Goal: Check status: Check status

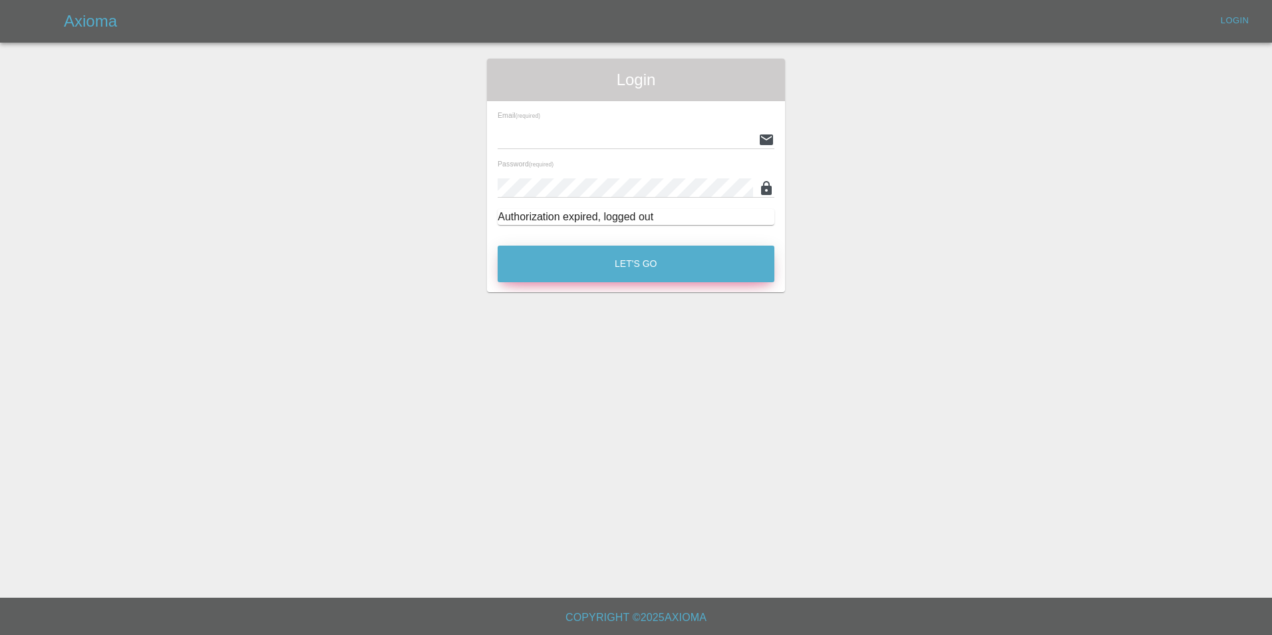
type input "[EMAIL_ADDRESS][DOMAIN_NAME]"
click at [622, 274] on button "Let's Go" at bounding box center [636, 264] width 277 height 37
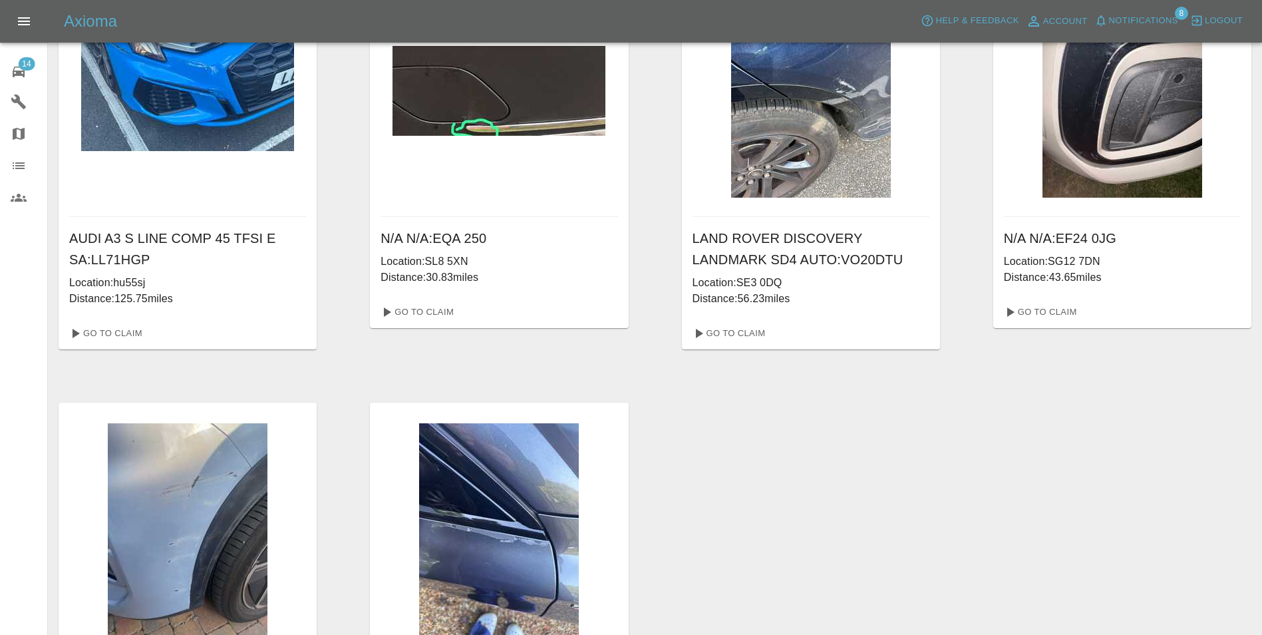
scroll to position [869, 0]
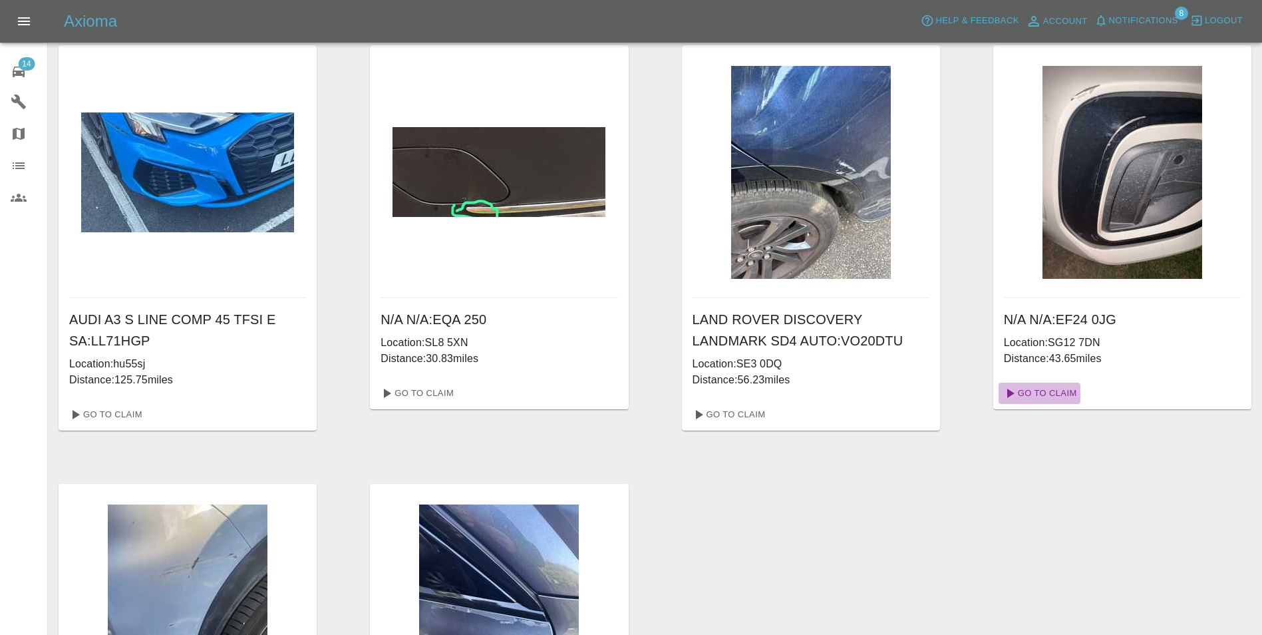
click at [1049, 393] on link "Go To Claim" at bounding box center [1040, 393] width 82 height 21
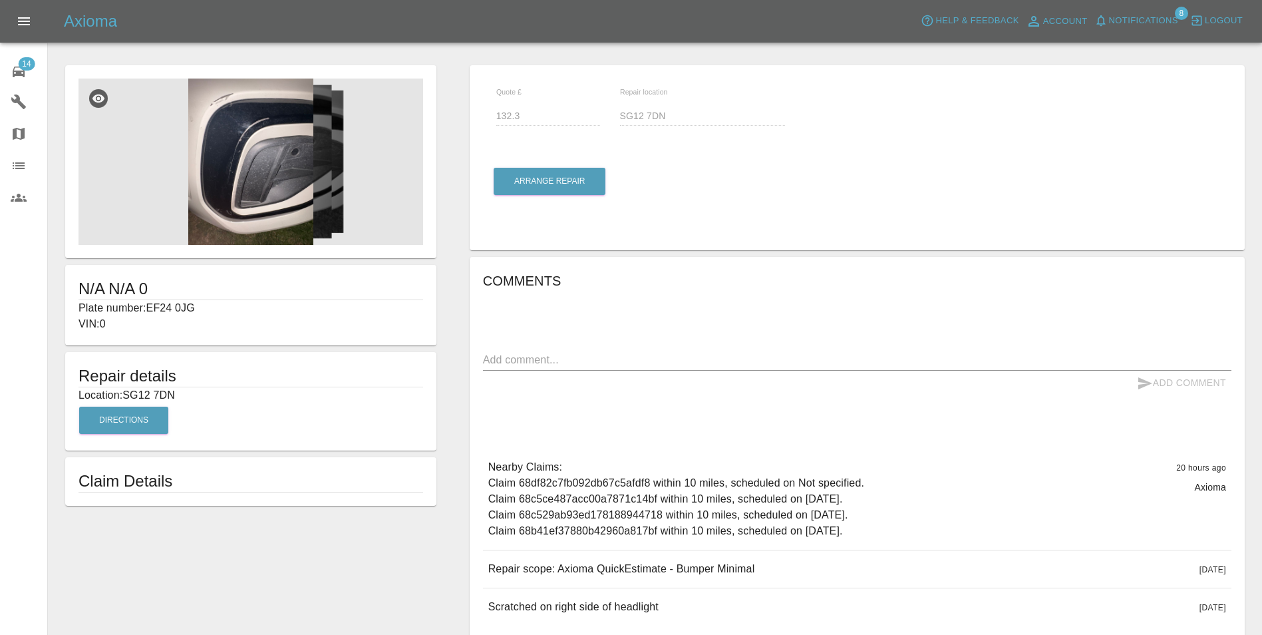
click at [292, 164] on img at bounding box center [251, 162] width 345 height 166
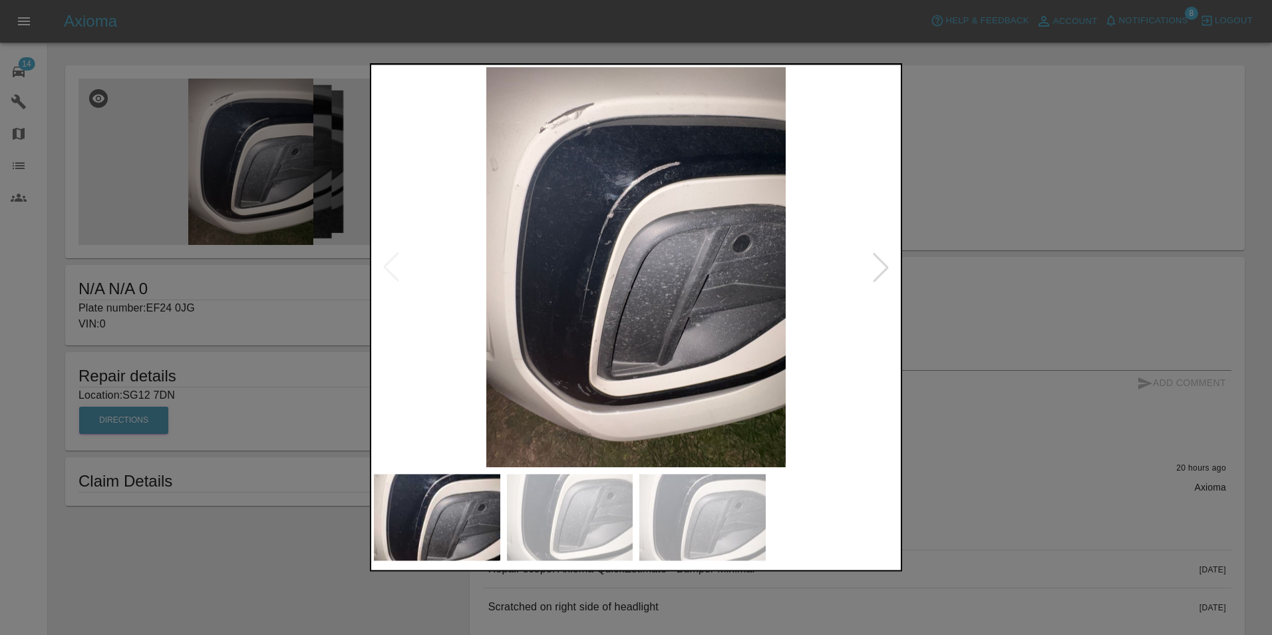
click at [885, 272] on div at bounding box center [880, 267] width 29 height 29
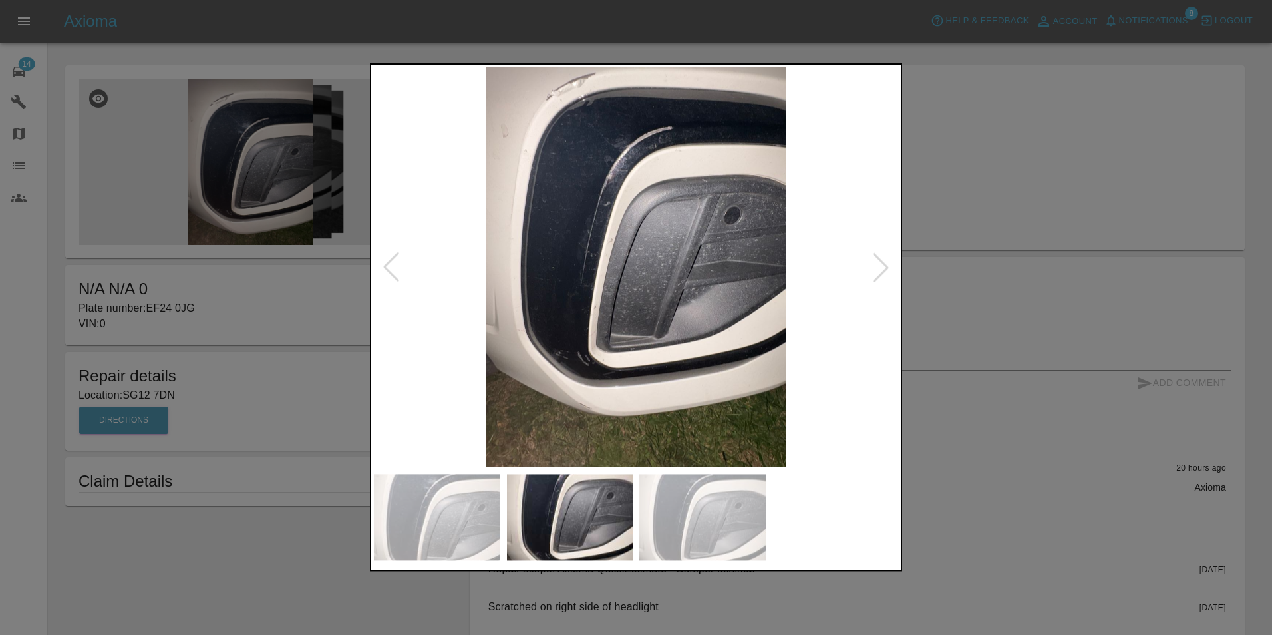
click at [885, 272] on div at bounding box center [880, 267] width 29 height 29
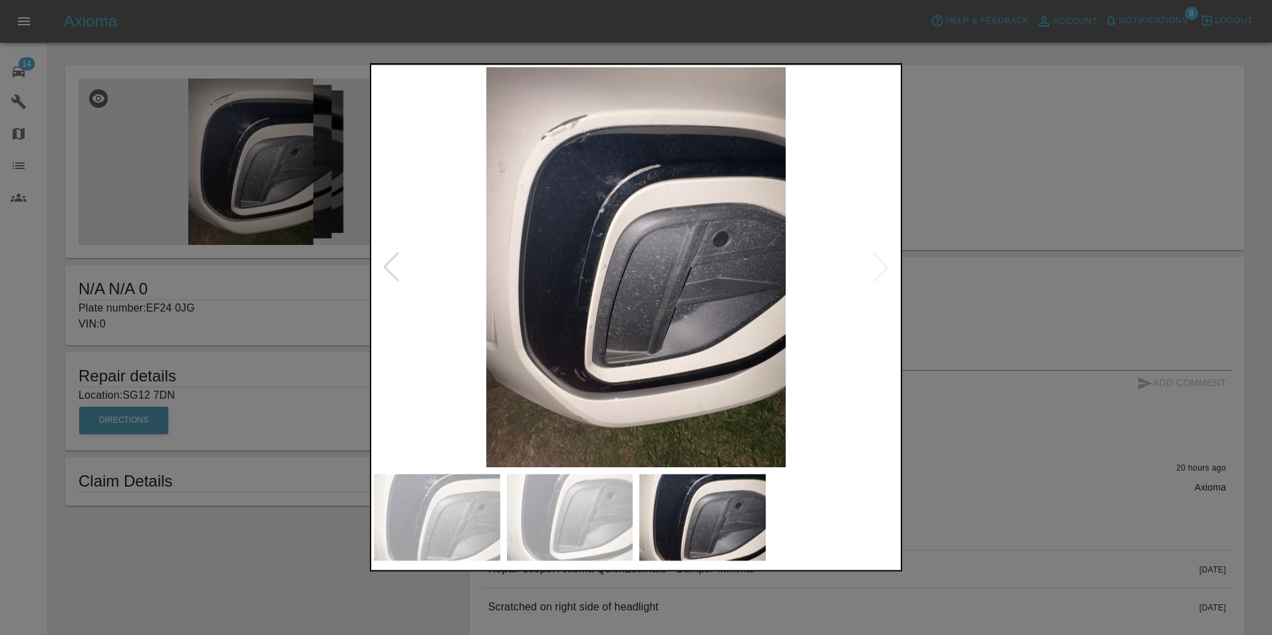
click at [885, 272] on img at bounding box center [636, 267] width 524 height 400
click at [943, 212] on div at bounding box center [636, 317] width 1272 height 635
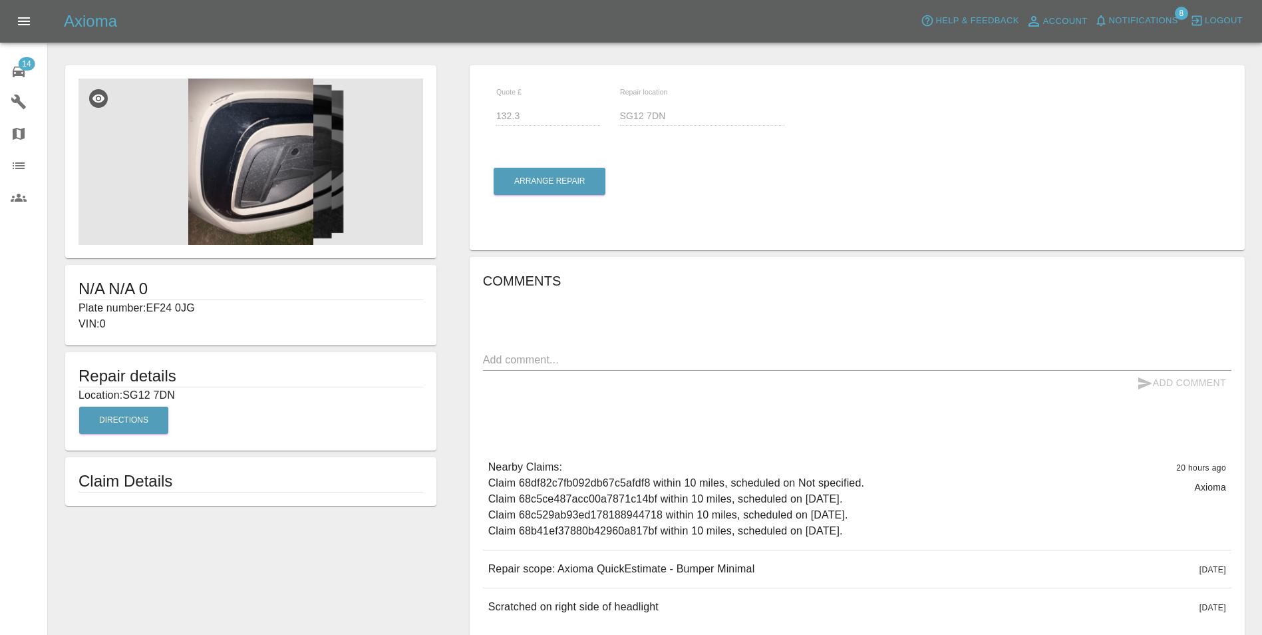
click at [22, 76] on icon at bounding box center [19, 72] width 16 height 16
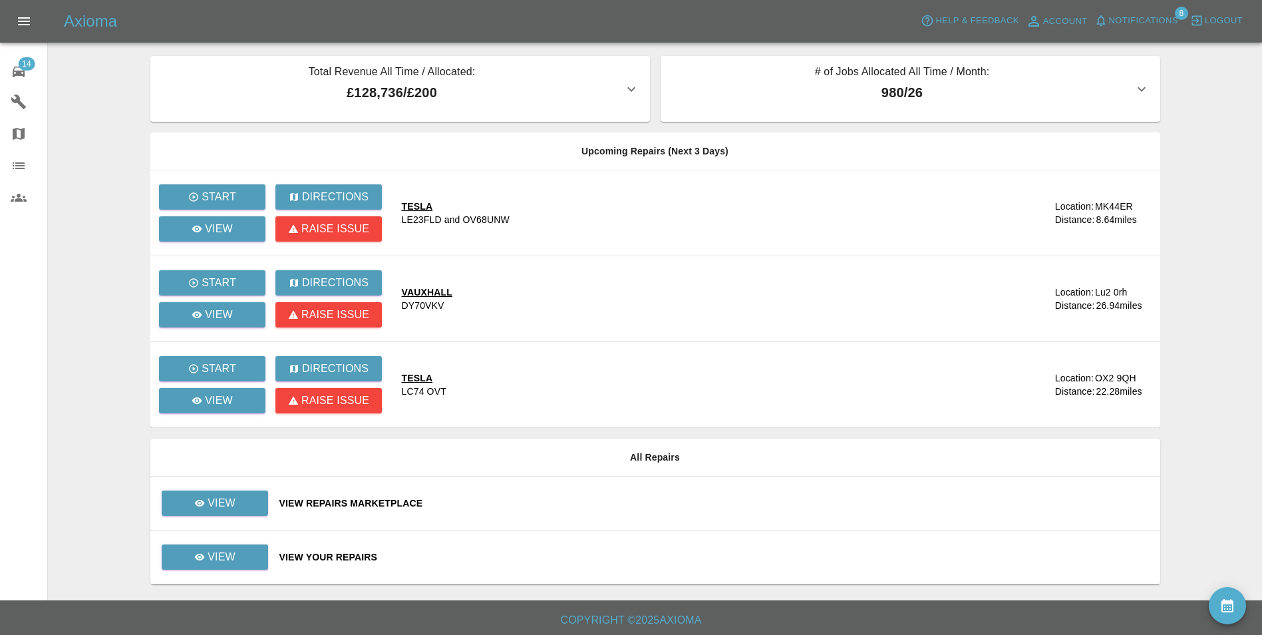
scroll to position [5, 0]
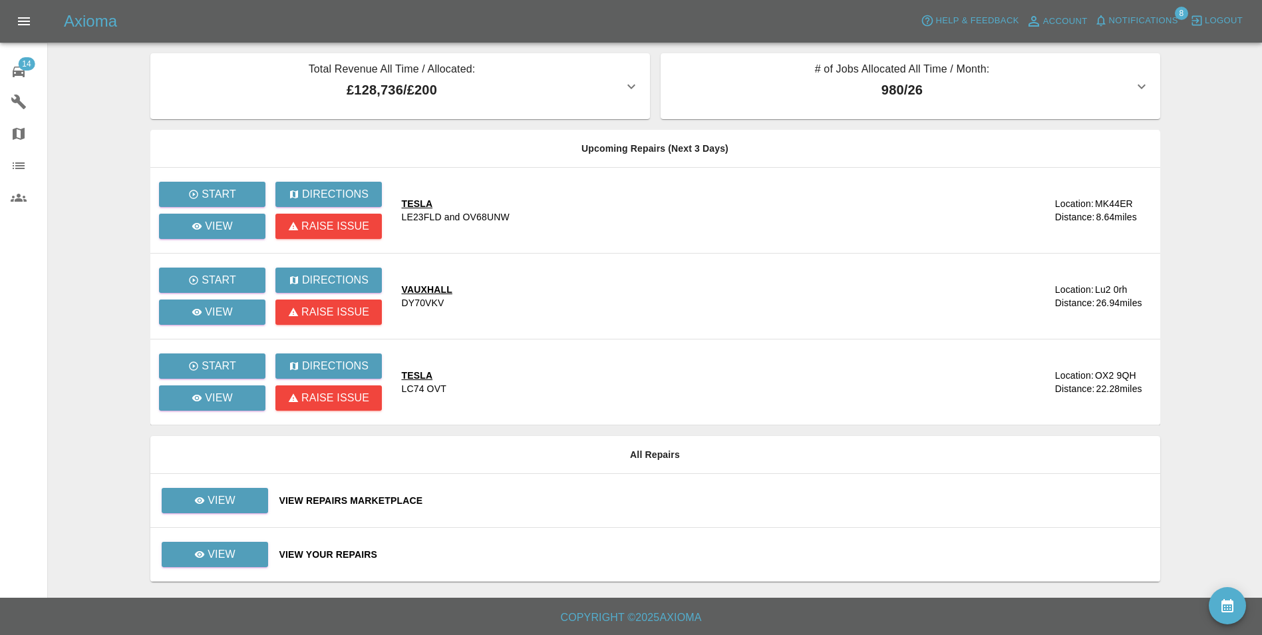
click at [347, 557] on div "View Your Repairs" at bounding box center [714, 554] width 870 height 13
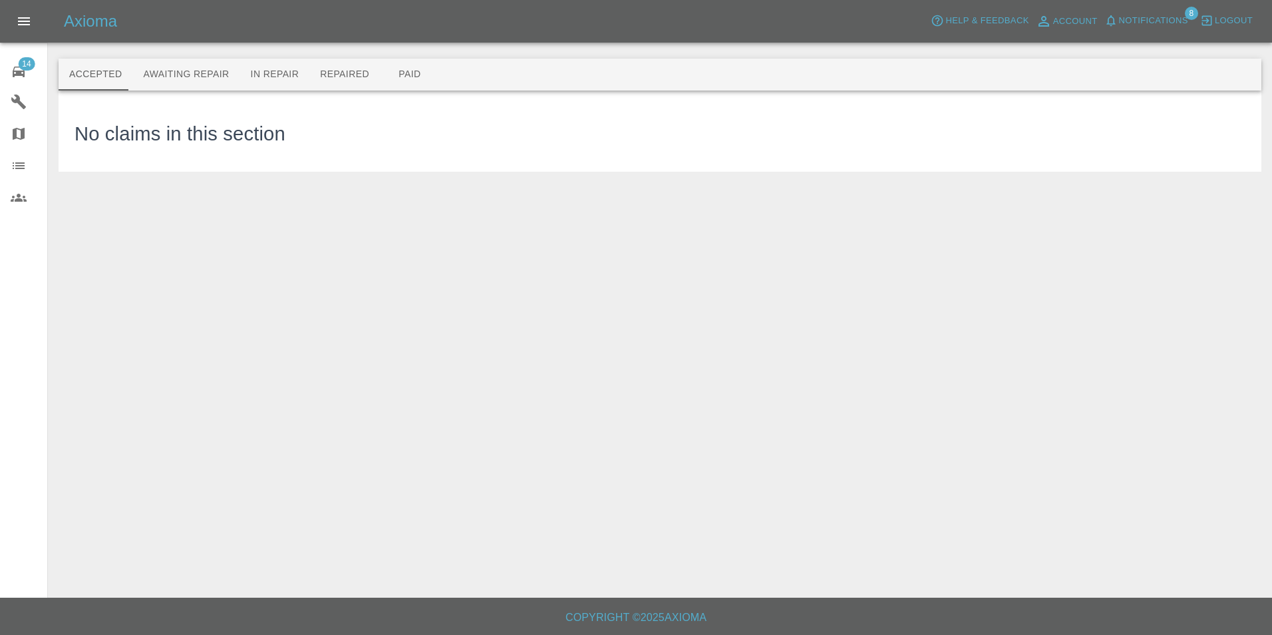
click at [1183, 17] on span "Notifications" at bounding box center [1153, 20] width 69 height 15
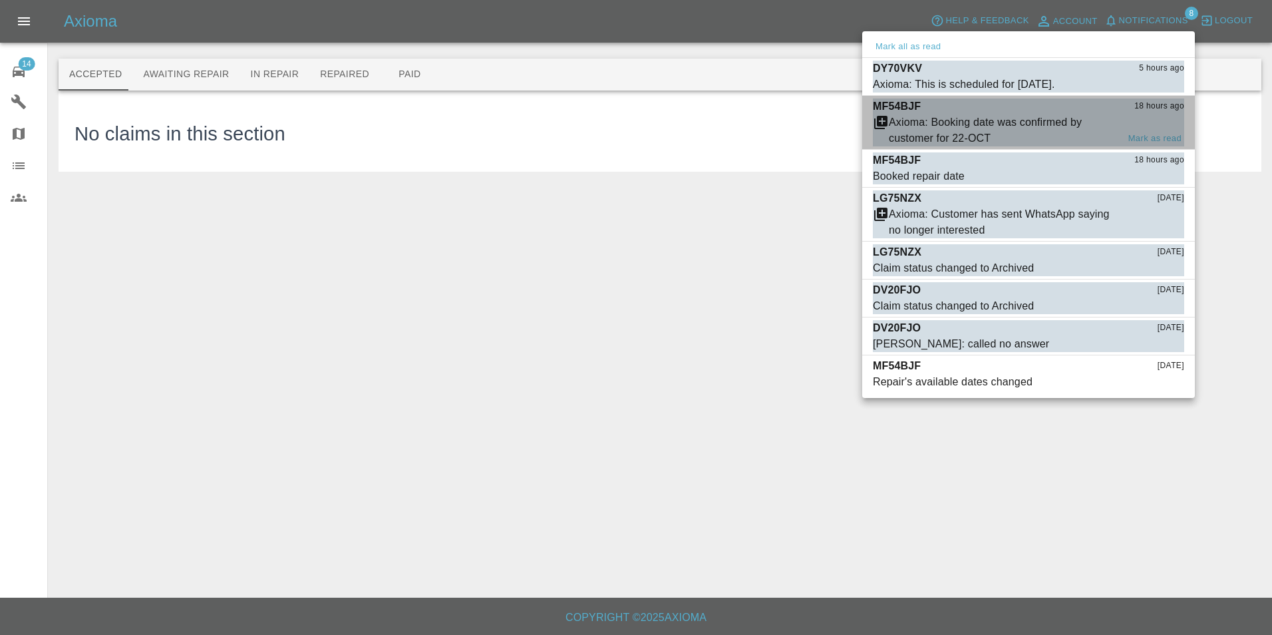
click at [1020, 130] on div "Axioma: Booking date was confirmed by customer for 22-OCT" at bounding box center [1003, 130] width 229 height 32
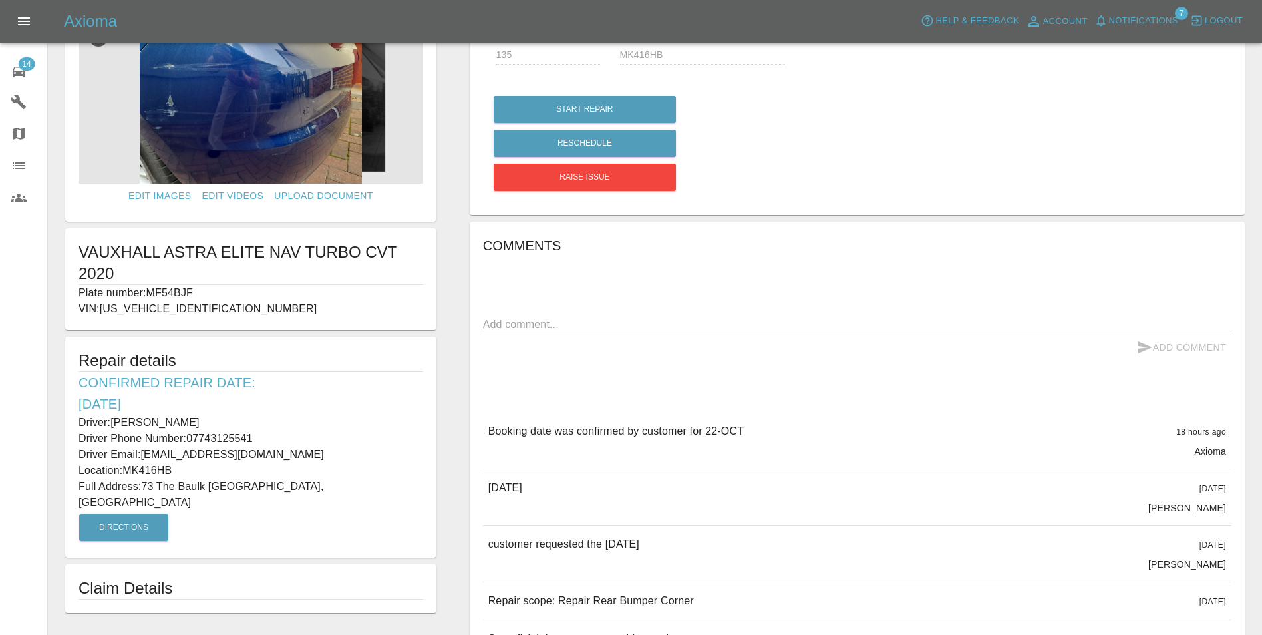
scroll to position [67, 0]
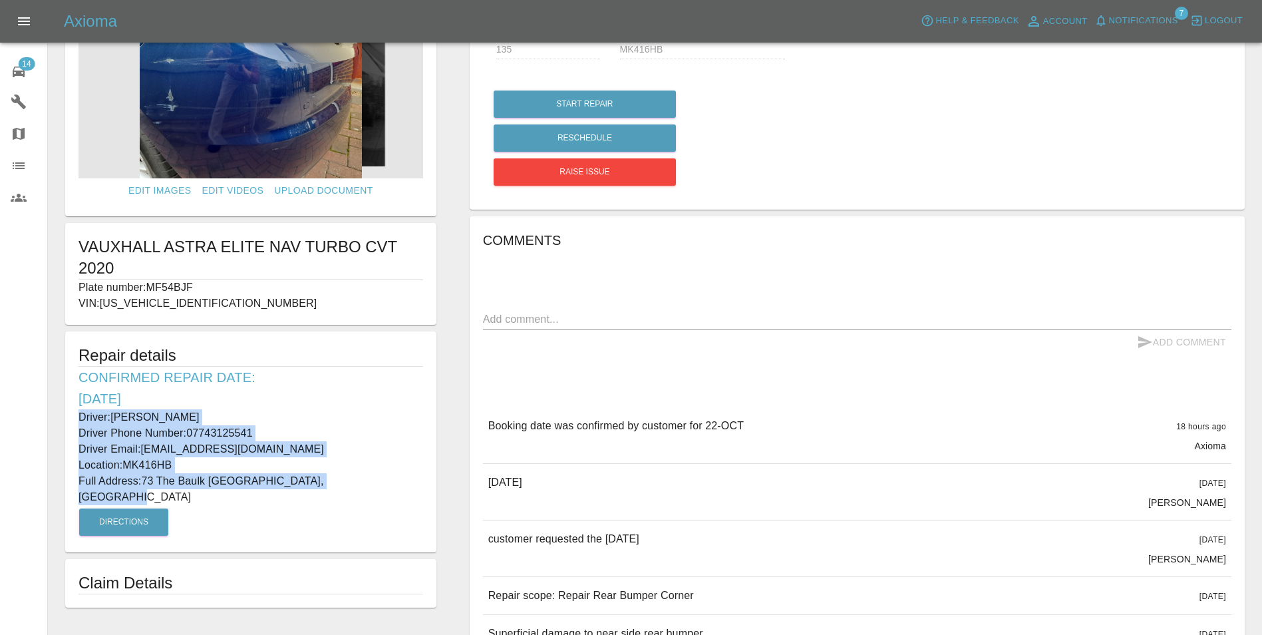
drag, startPoint x: 77, startPoint y: 397, endPoint x: 371, endPoint y: 461, distance: 301.1
click at [371, 461] on div "Repair details Confirmed Repair Date: [DATE] Driver: [PERSON_NAME] Driver Phone…" at bounding box center [250, 441] width 371 height 221
copy div "Driver: [PERSON_NAME] Driver Phone Number: 07743125541 Driver Email: [EMAIL_ADD…"
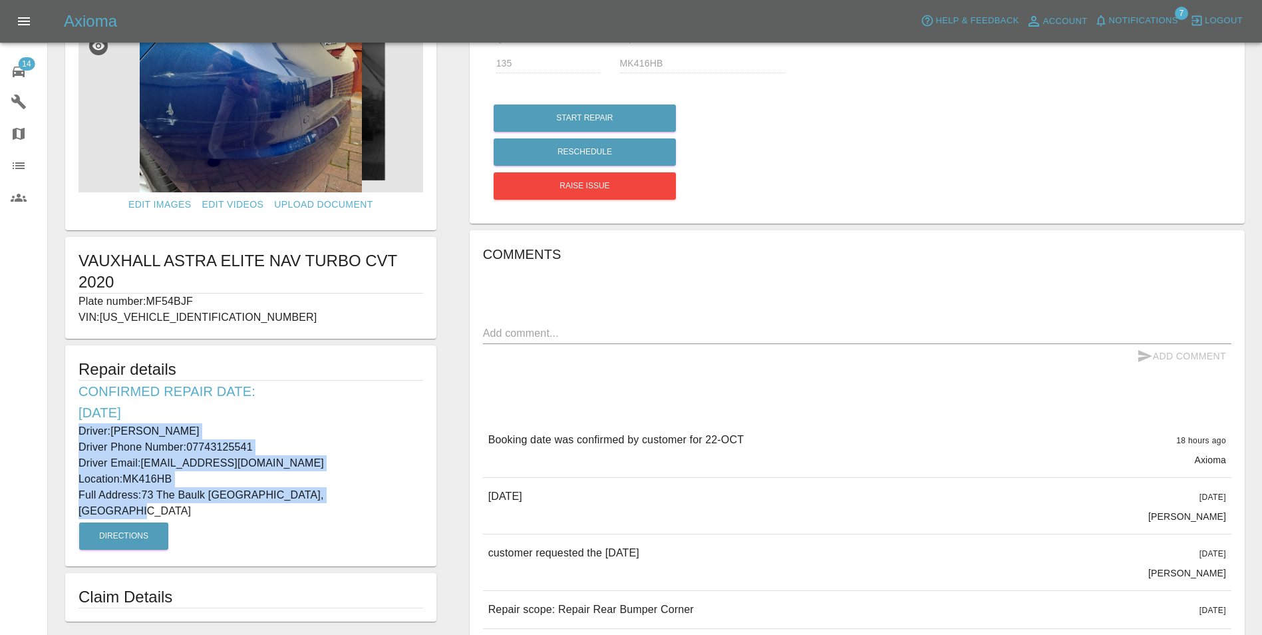
scroll to position [0, 0]
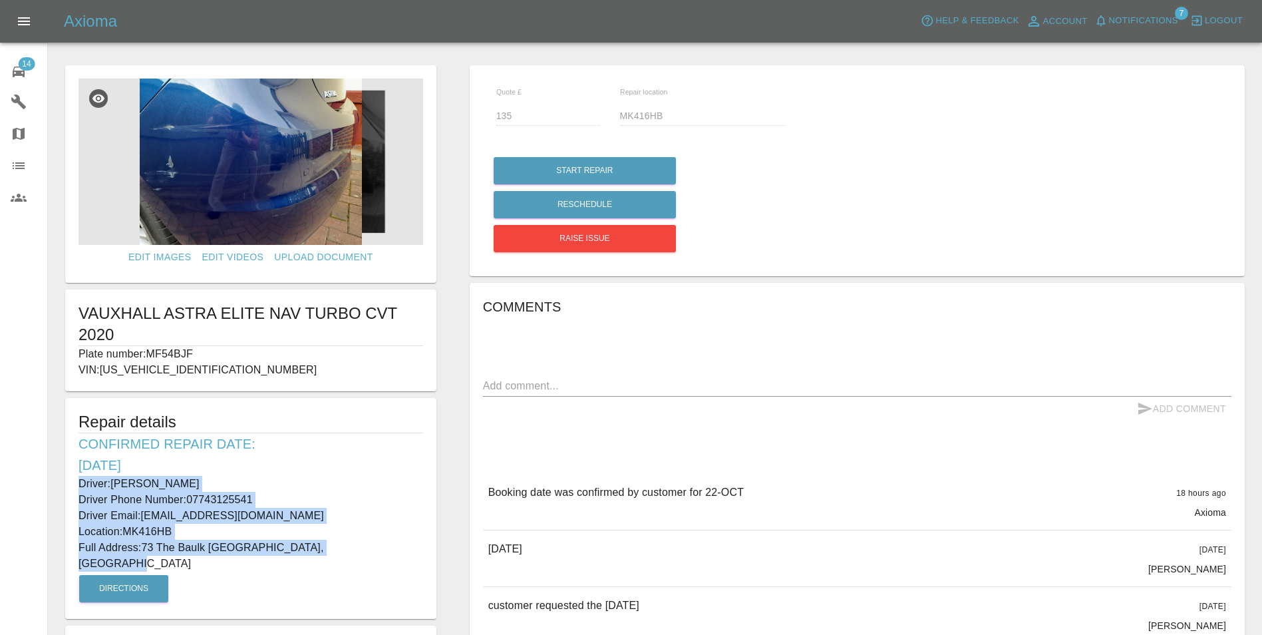
click at [23, 69] on span "14" at bounding box center [26, 63] width 17 height 13
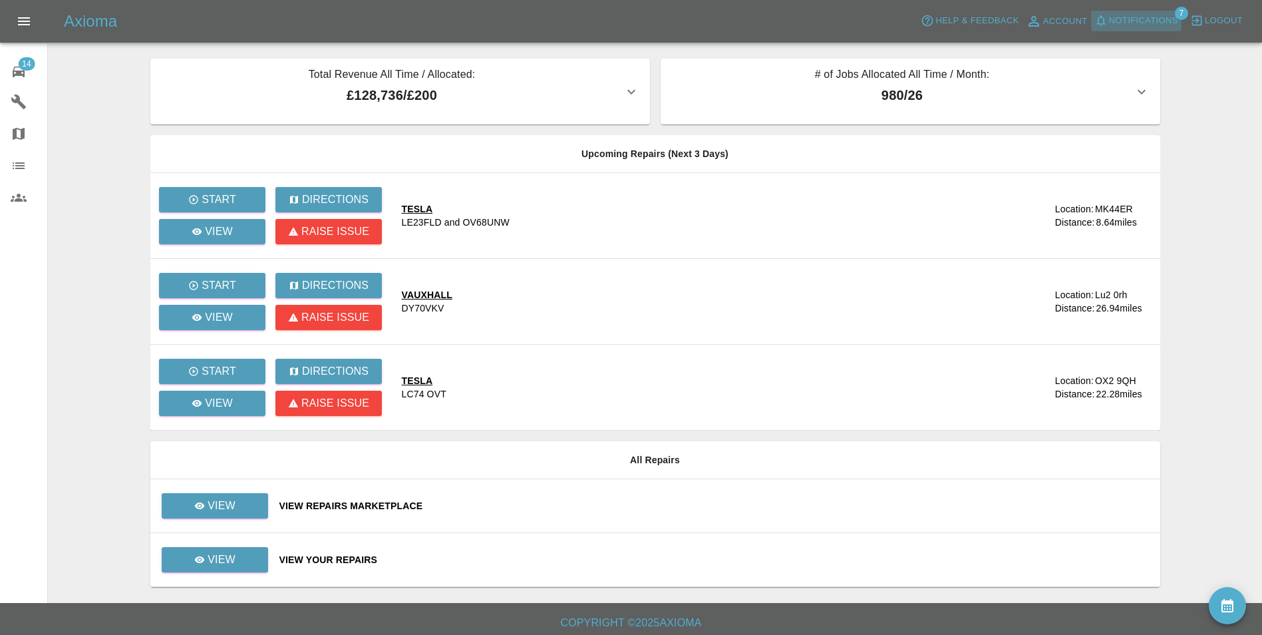
click at [1161, 23] on span "Notifications" at bounding box center [1143, 20] width 69 height 15
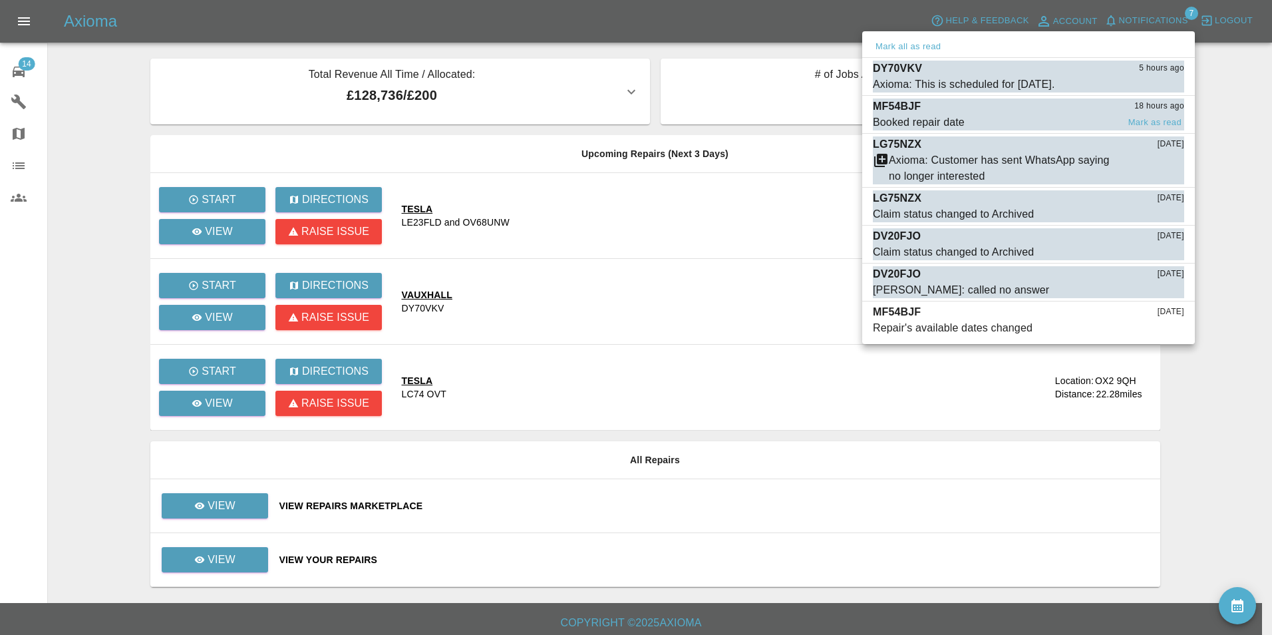
click at [914, 105] on p "MF54BJF" at bounding box center [897, 106] width 48 height 16
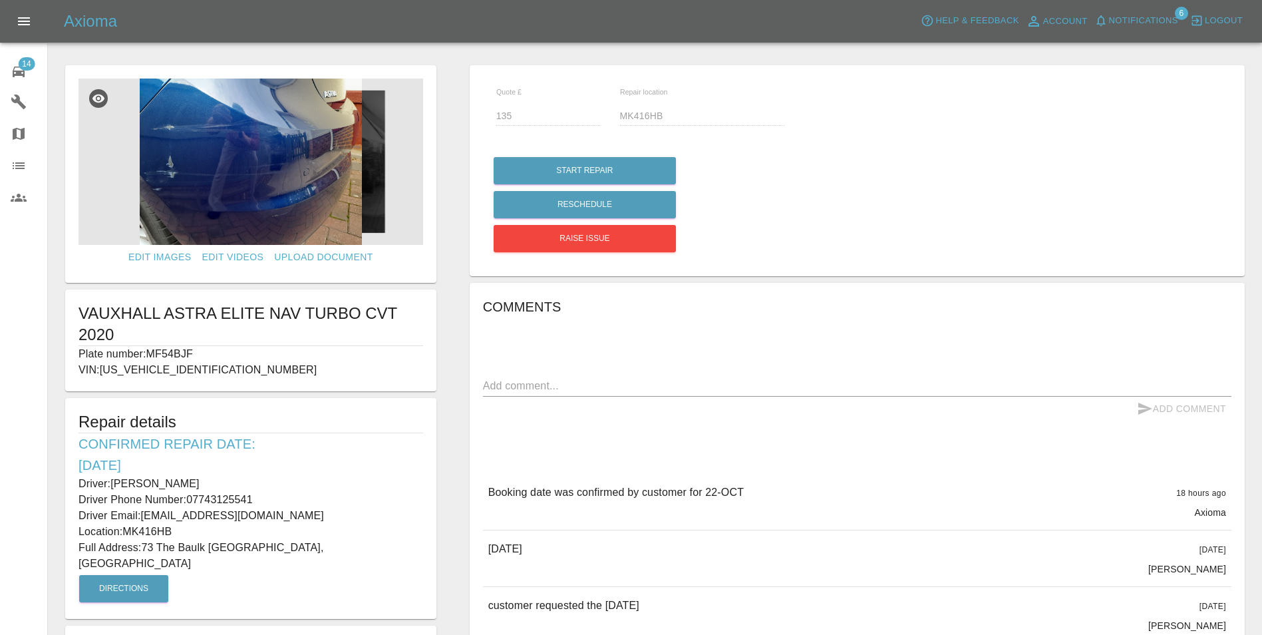
click at [1175, 26] on span "Notifications" at bounding box center [1143, 20] width 69 height 15
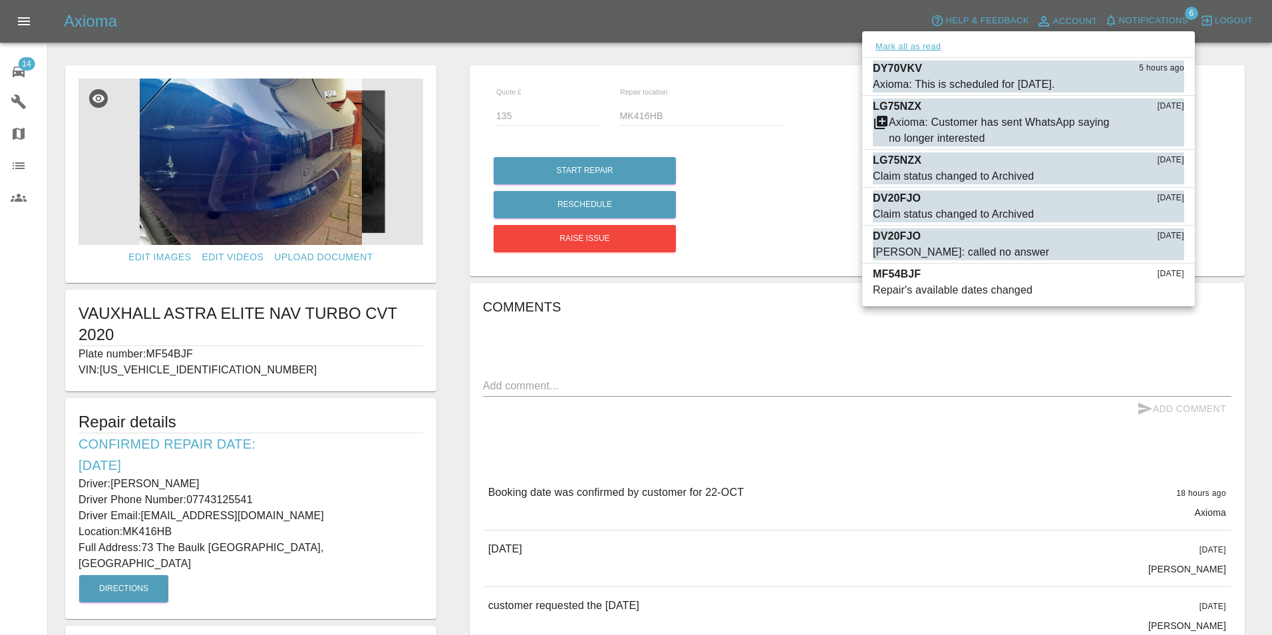
click at [892, 44] on button "Mark all as read" at bounding box center [908, 46] width 71 height 15
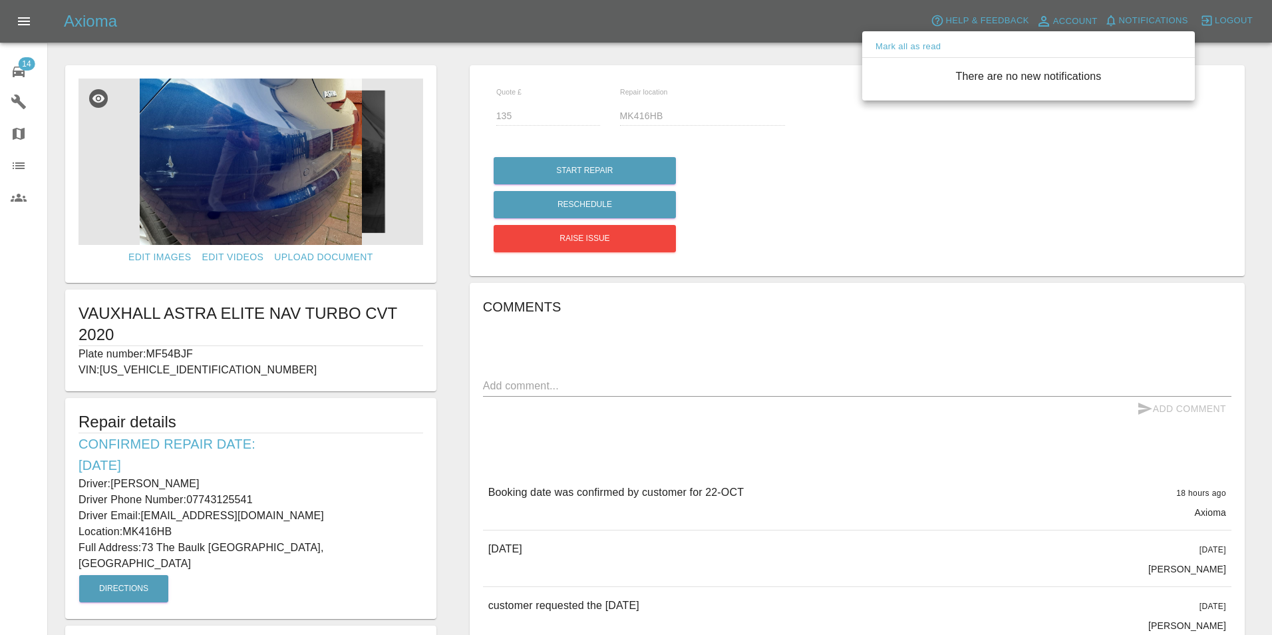
click at [22, 65] on div at bounding box center [636, 317] width 1272 height 635
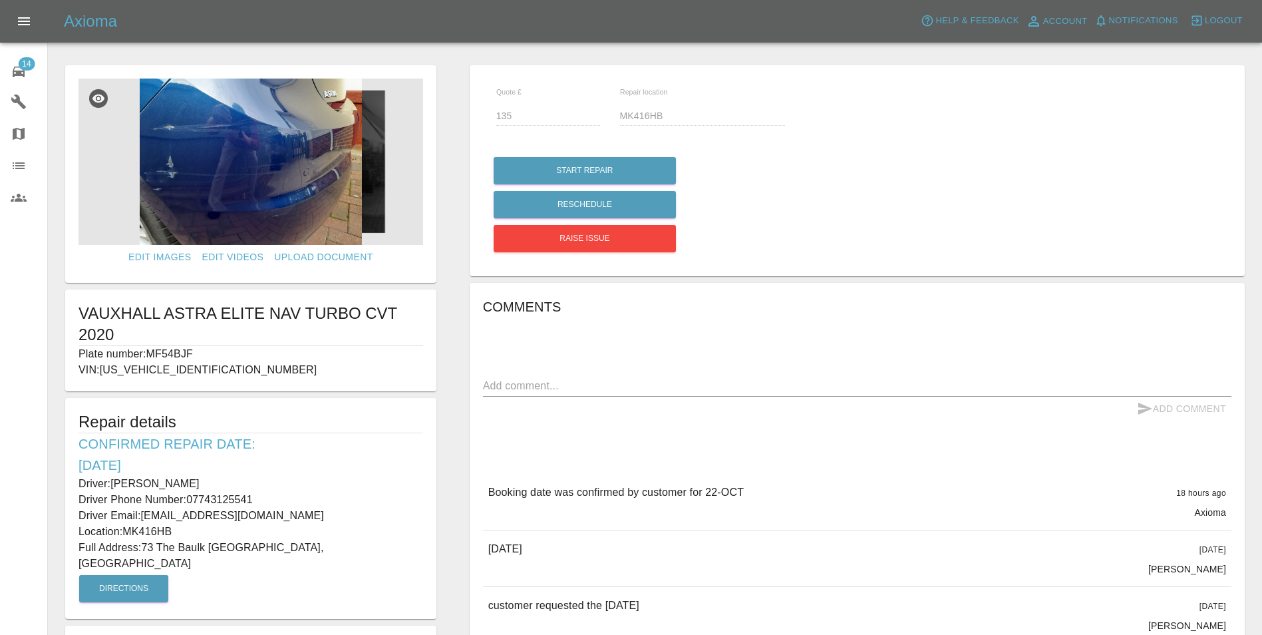
click at [18, 79] on icon at bounding box center [19, 72] width 16 height 16
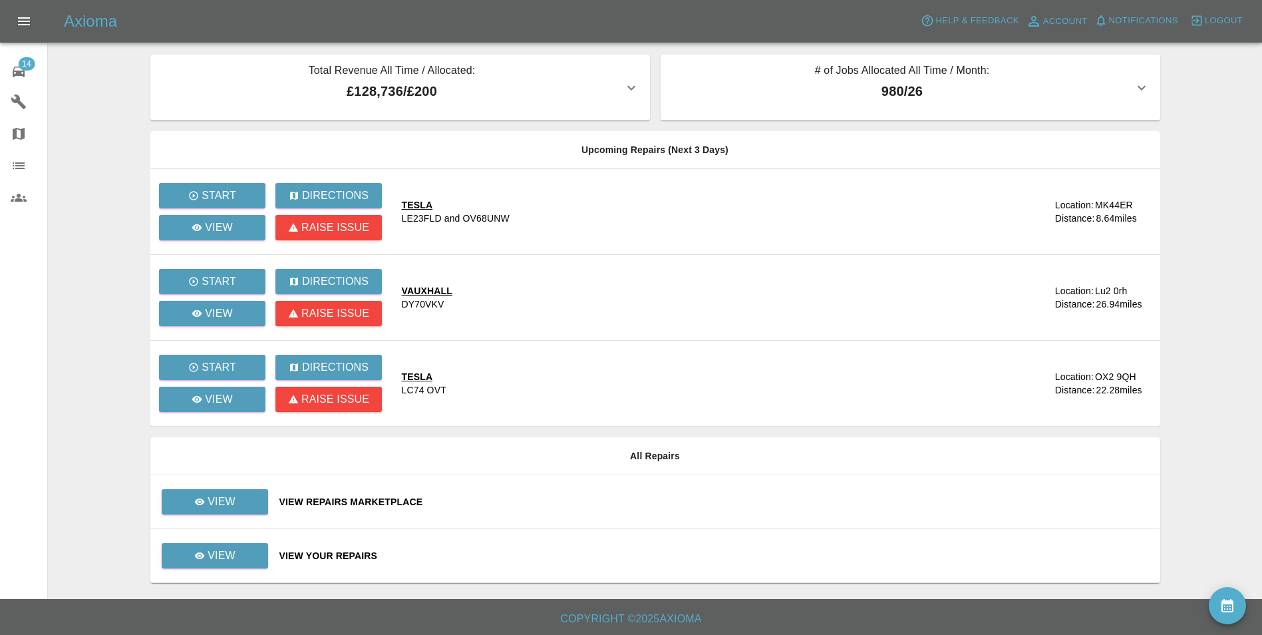
scroll to position [5, 0]
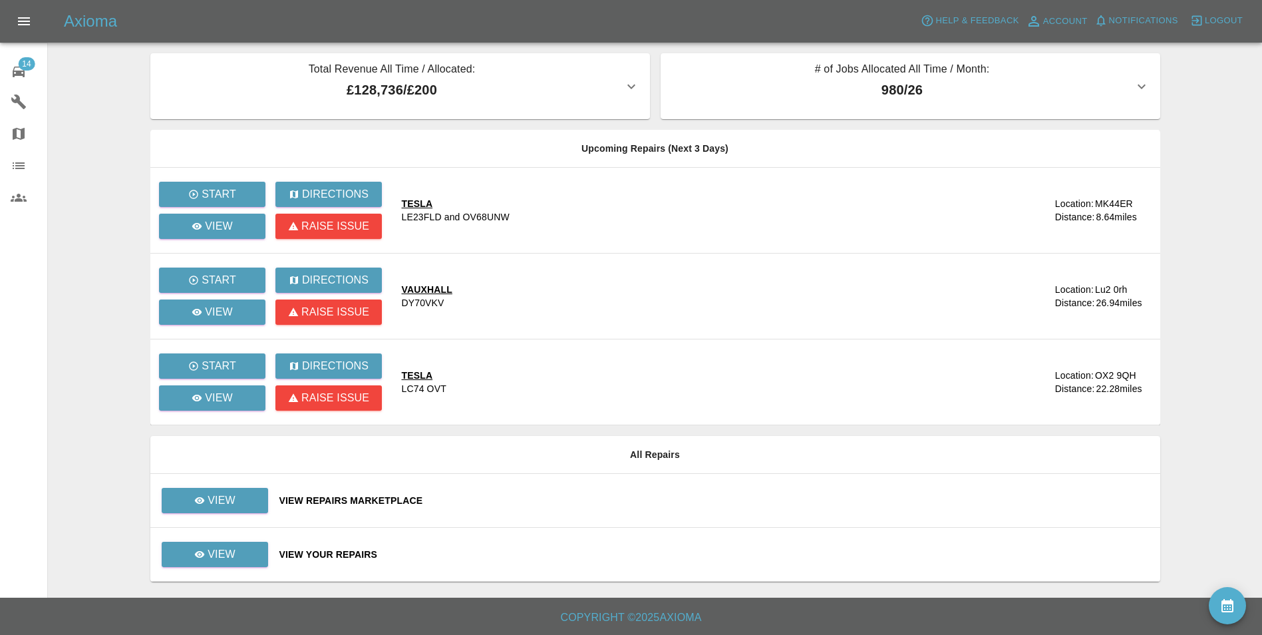
click at [330, 550] on div "View Your Repairs" at bounding box center [714, 554] width 870 height 13
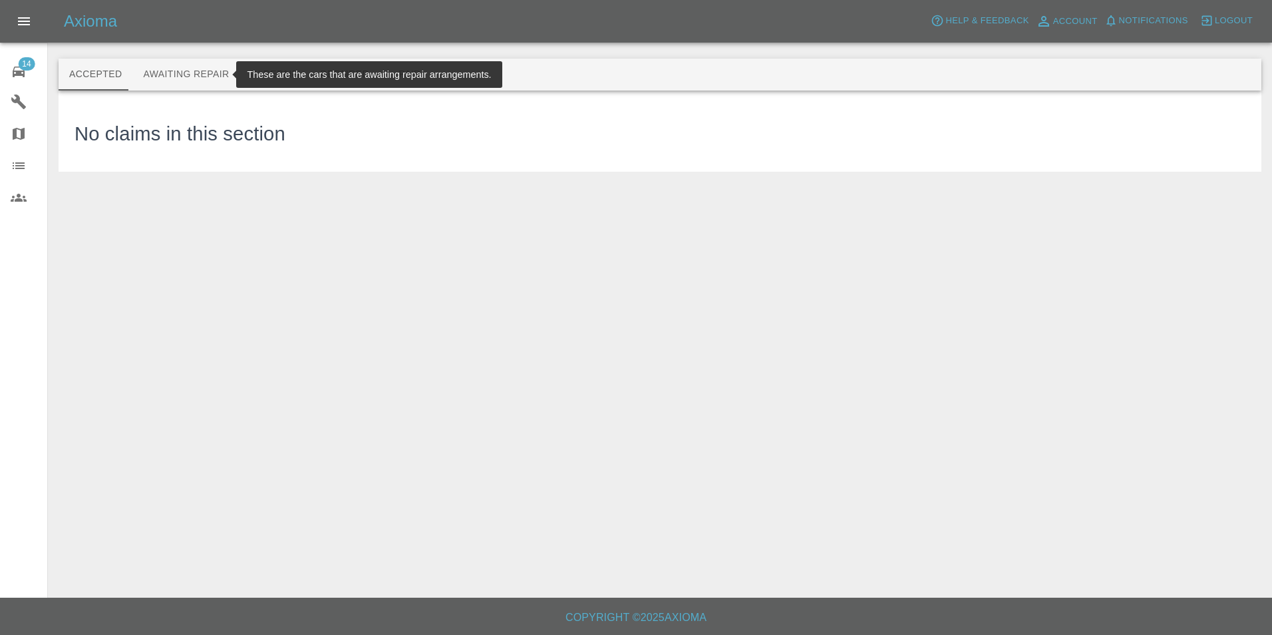
click at [174, 77] on button "Awaiting Repair" at bounding box center [185, 75] width 107 height 32
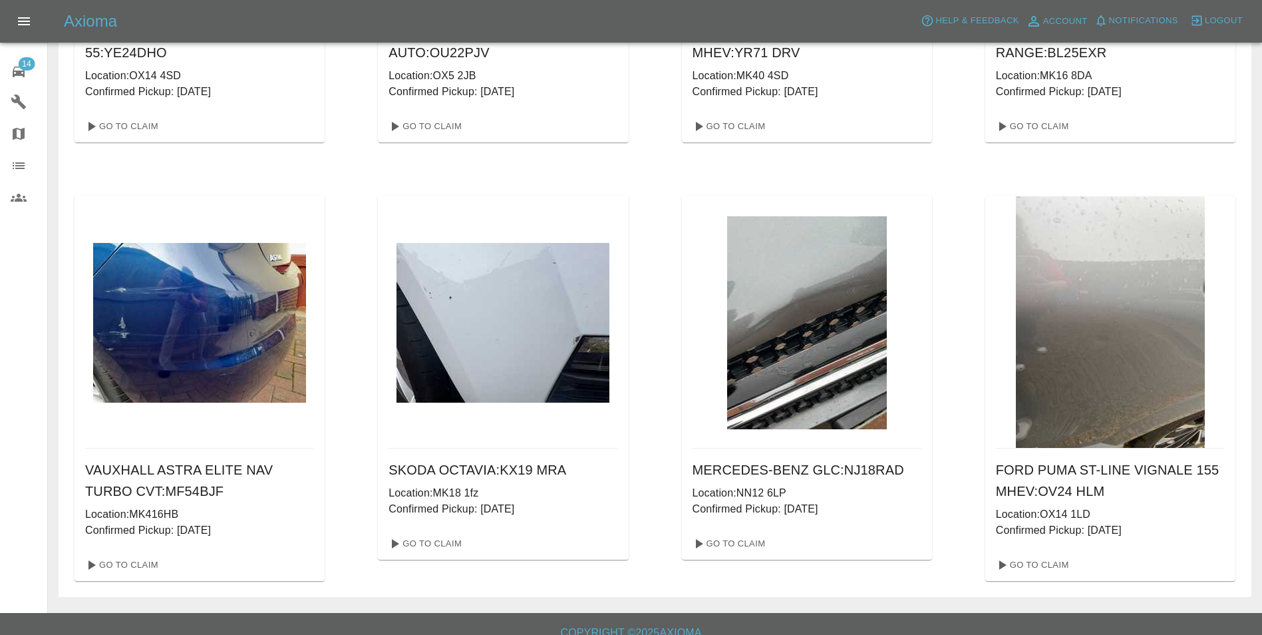
scroll to position [803, 0]
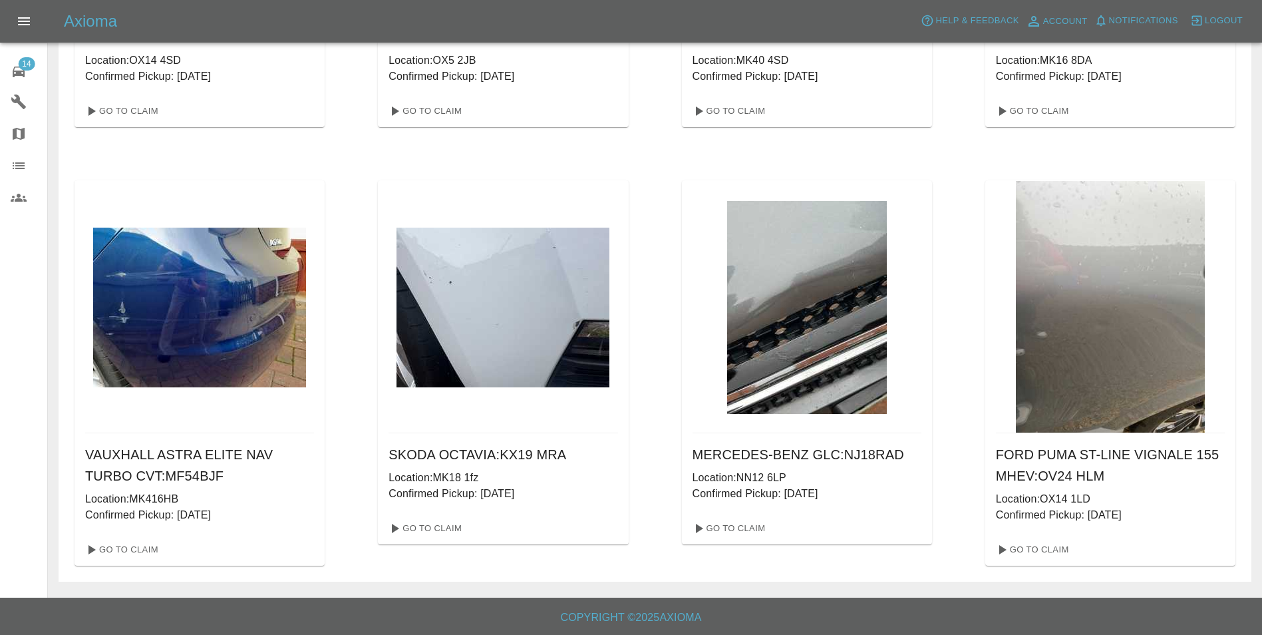
click at [1096, 352] on img at bounding box center [1110, 307] width 189 height 252
click at [1029, 556] on link "Go To Claim" at bounding box center [1032, 549] width 82 height 21
